Goal: Task Accomplishment & Management: Use online tool/utility

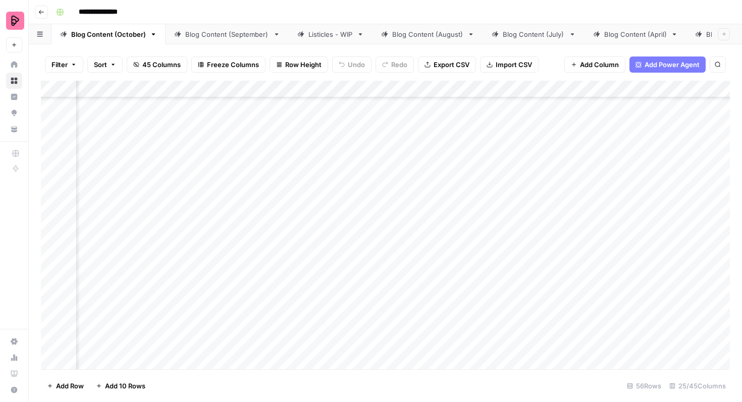
scroll to position [929, 319]
click at [263, 201] on div "Add Column" at bounding box center [385, 225] width 689 height 289
click at [266, 227] on div "Add Column" at bounding box center [385, 225] width 689 height 289
click at [266, 255] on div "Add Column" at bounding box center [385, 225] width 689 height 289
click at [265, 283] on div "Add Column" at bounding box center [385, 225] width 689 height 289
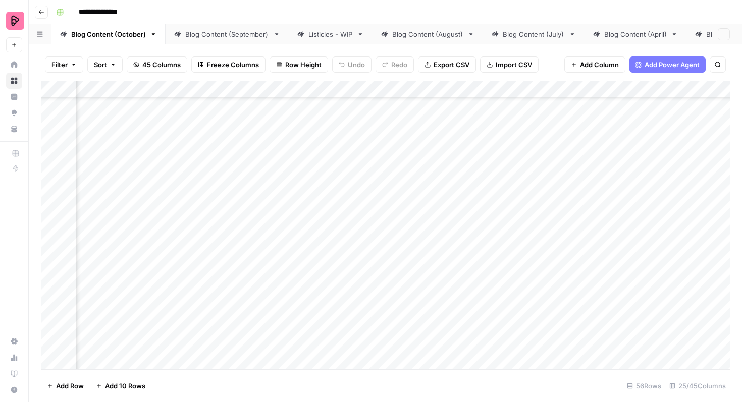
scroll to position [954, 474]
click at [334, 34] on div "Listicles - WIP" at bounding box center [331, 34] width 44 height 10
click at [129, 38] on div "Blog Content (October)" at bounding box center [108, 34] width 75 height 10
